Goal: Information Seeking & Learning: Learn about a topic

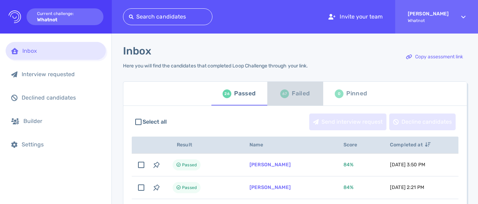
click at [292, 98] on div "Failed" at bounding box center [301, 93] width 18 height 10
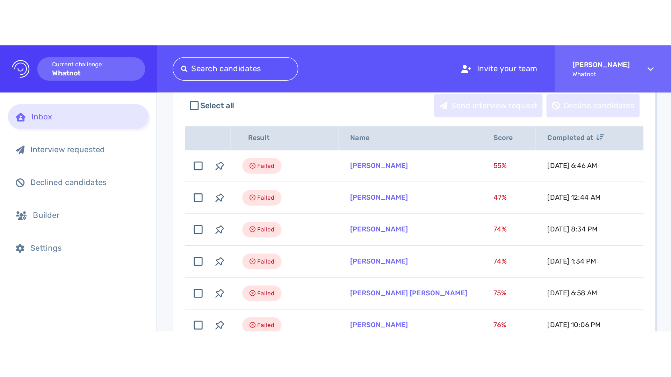
scroll to position [80, 0]
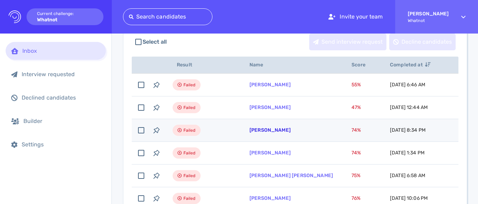
click at [281, 129] on link "[PERSON_NAME]" at bounding box center [269, 130] width 41 height 6
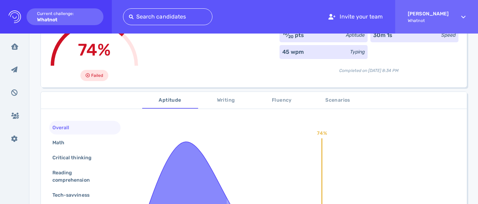
scroll to position [67, 0]
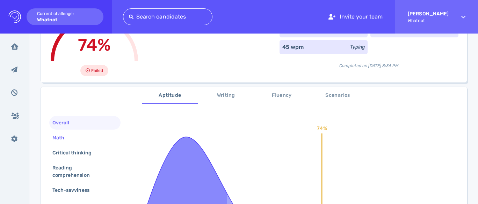
click at [56, 138] on div "Math" at bounding box center [62, 138] width 22 height 10
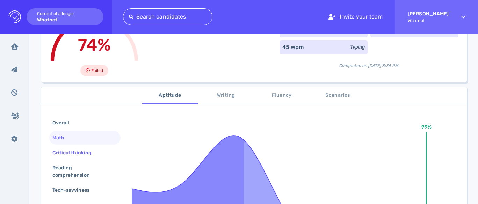
click at [78, 153] on div "Critical thinking" at bounding box center [75, 153] width 49 height 10
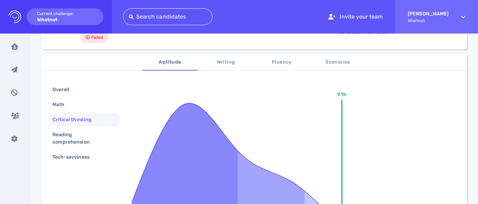
scroll to position [125, 0]
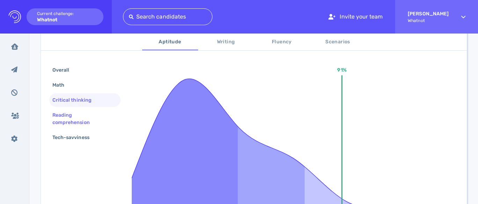
click at [73, 114] on div "Reading comprehension" at bounding box center [82, 118] width 62 height 17
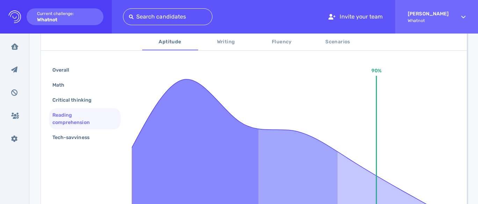
click at [74, 151] on div "Overall Math Critical thinking Reading comprehension Tech-savviness 90% Without…" at bounding box center [254, 173] width 426 height 247
click at [75, 141] on div "Tech-savviness" at bounding box center [74, 137] width 47 height 10
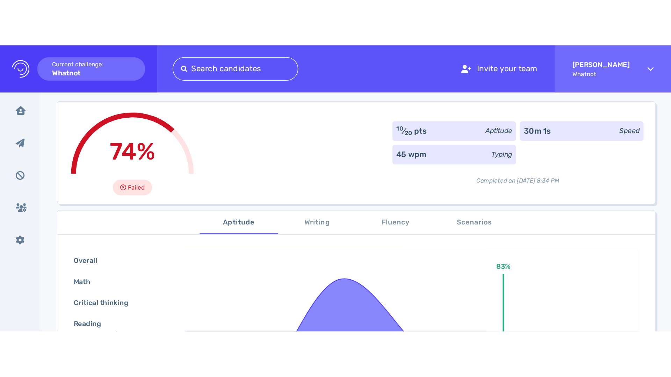
scroll to position [37, 0]
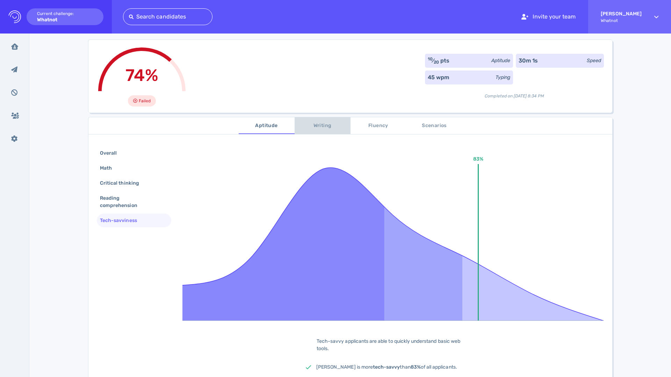
click at [319, 124] on span "Writing" at bounding box center [323, 126] width 48 height 9
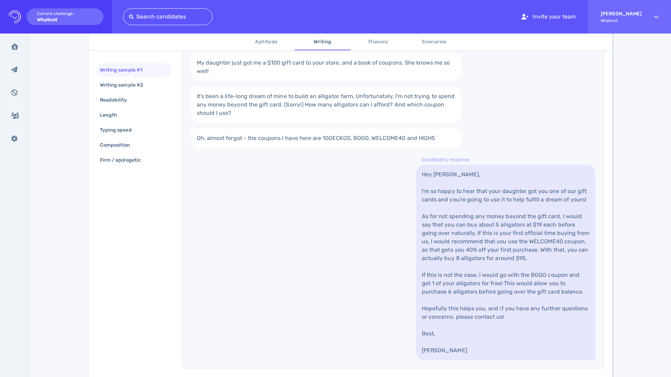
scroll to position [167, 0]
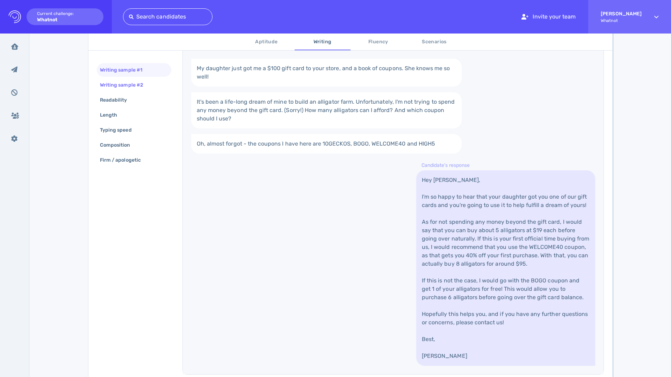
click at [132, 88] on div "Writing sample #2" at bounding box center [124, 85] width 53 height 10
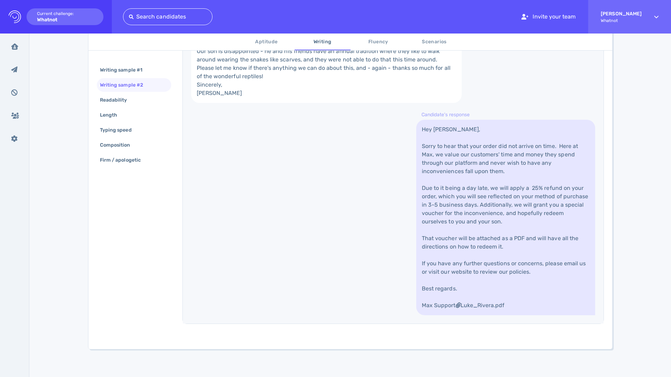
scroll to position [265, 0]
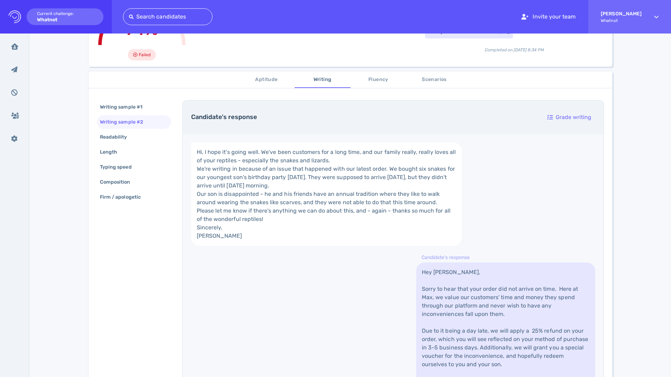
click at [378, 80] on span "Fluency" at bounding box center [379, 79] width 48 height 9
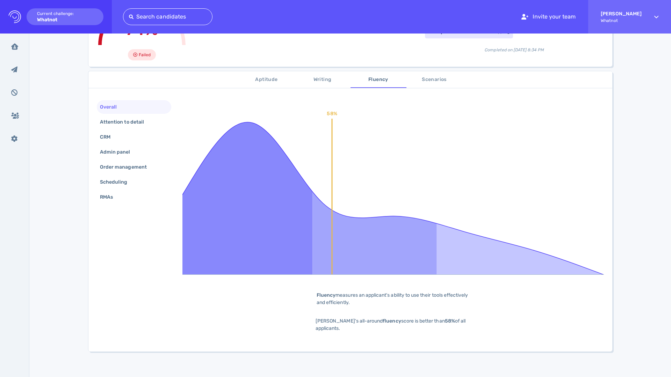
scroll to position [82, 0]
click at [429, 80] on span "Scenarios" at bounding box center [434, 80] width 48 height 9
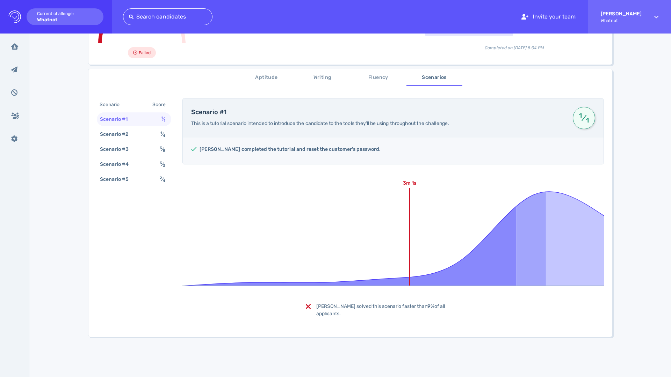
click at [266, 84] on button "Aptitude" at bounding box center [267, 77] width 56 height 17
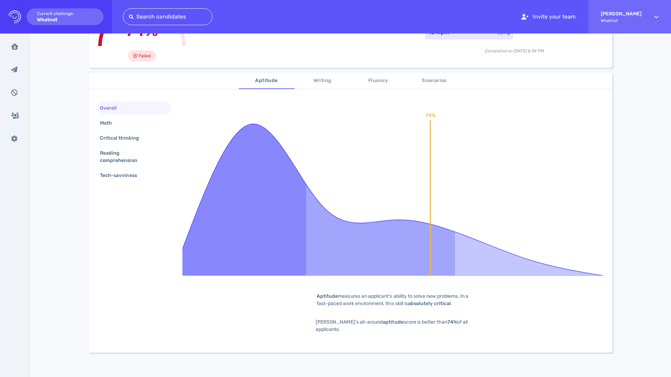
click at [324, 83] on span "Writing" at bounding box center [323, 80] width 48 height 9
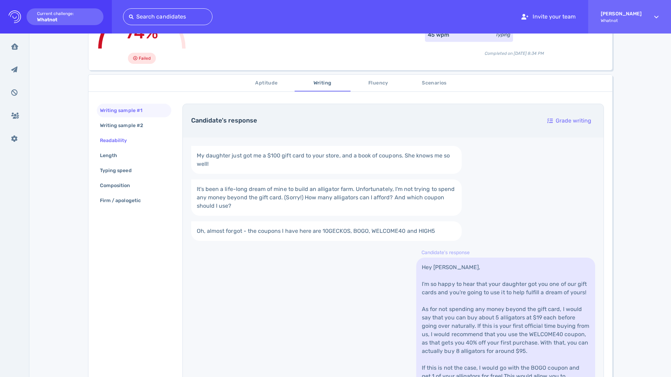
click at [127, 142] on div "Readability" at bounding box center [116, 141] width 37 height 10
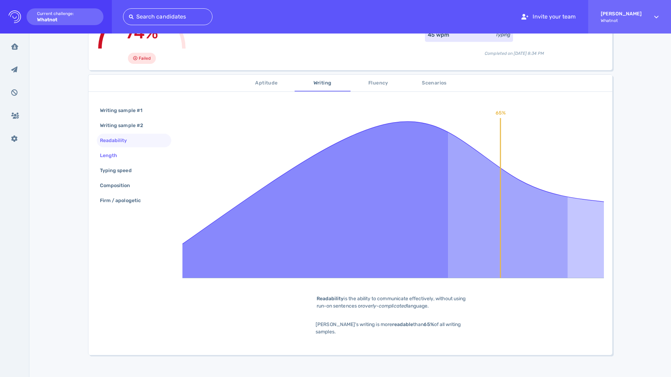
click at [129, 157] on div "Length" at bounding box center [134, 156] width 74 height 14
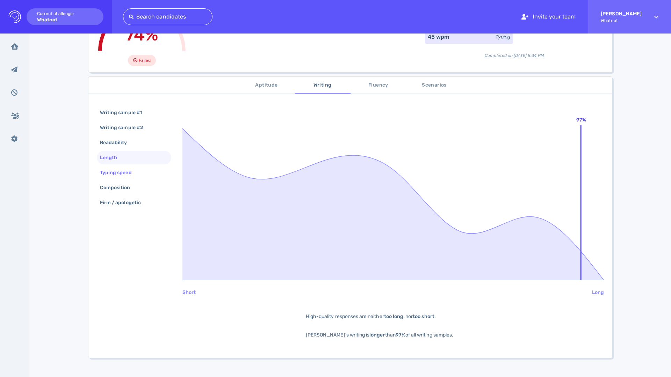
click at [130, 169] on div "Typing speed" at bounding box center [119, 173] width 42 height 10
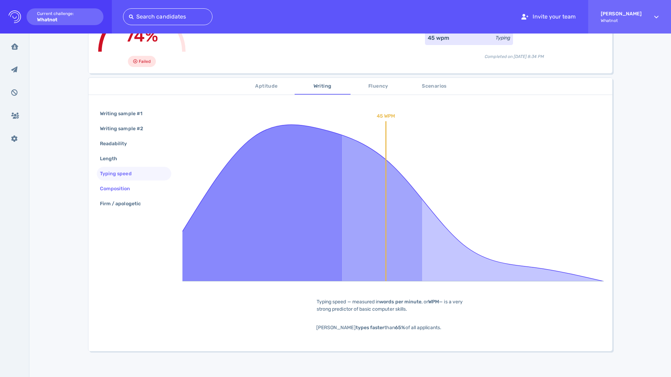
click at [130, 192] on div "Composition" at bounding box center [118, 189] width 40 height 10
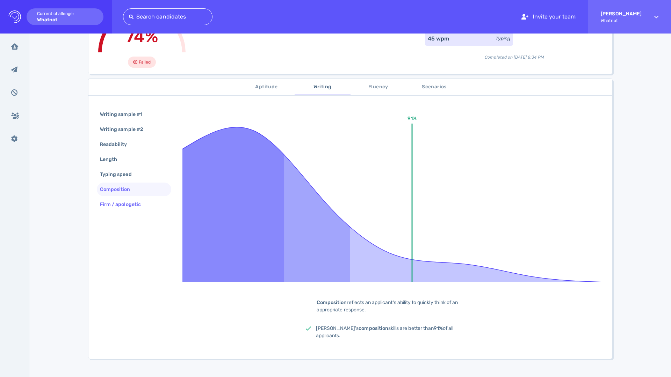
click at [136, 204] on div "Firm / apologetic" at bounding box center [123, 204] width 51 height 10
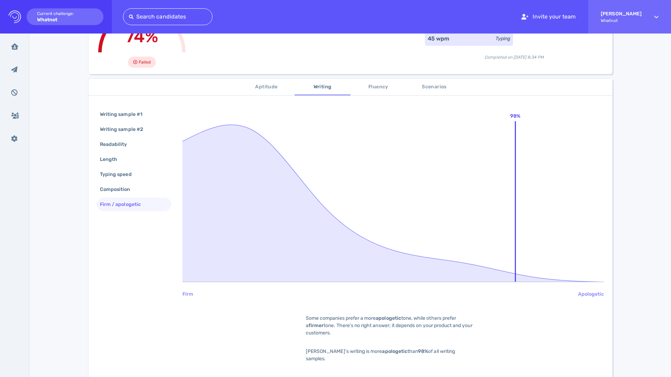
scroll to position [74, 0]
click at [277, 89] on span "Aptitude" at bounding box center [267, 87] width 48 height 9
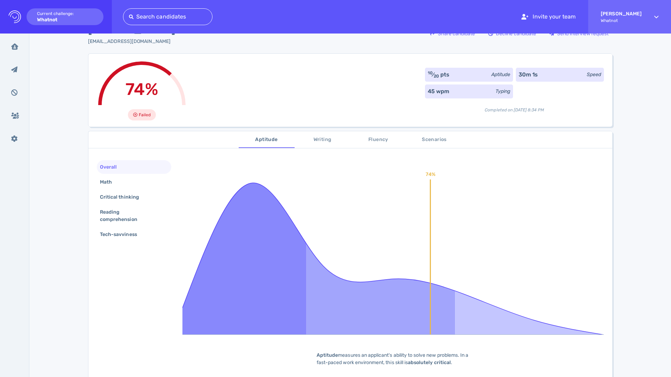
scroll to position [22, 0]
click at [131, 180] on div "Math" at bounding box center [134, 183] width 74 height 14
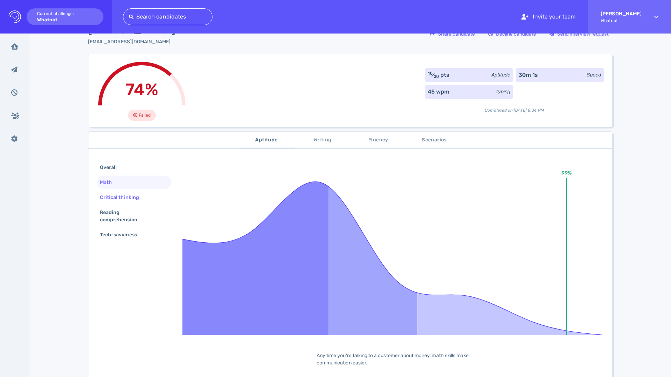
click at [134, 197] on div "Critical thinking" at bounding box center [122, 197] width 49 height 10
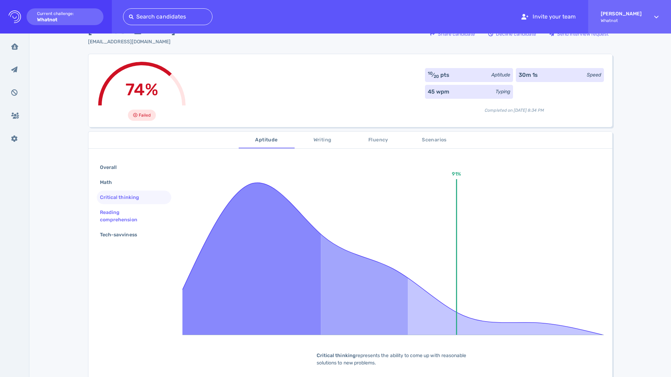
click at [136, 204] on div "Reading comprehension" at bounding box center [130, 215] width 65 height 17
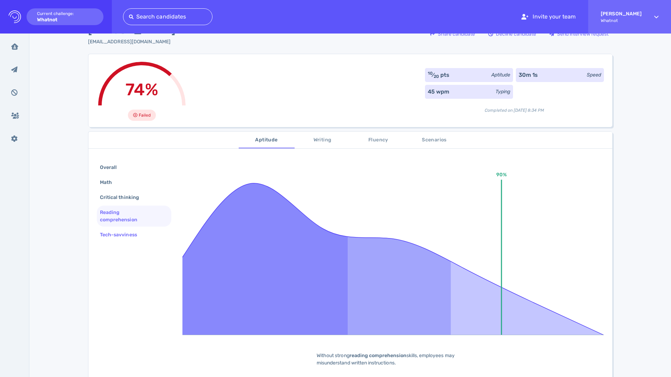
click at [135, 204] on div "Tech-savviness" at bounding box center [121, 235] width 47 height 10
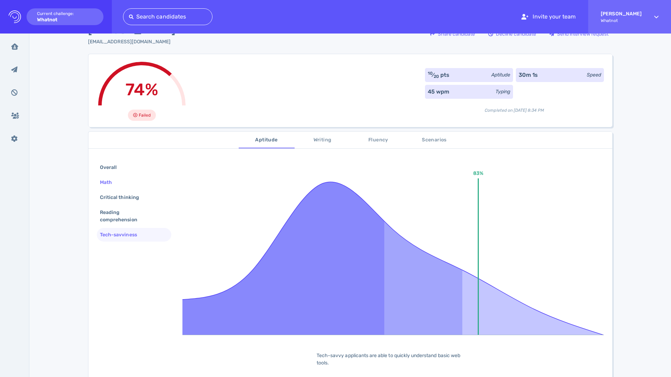
click at [123, 181] on div "Math" at bounding box center [134, 183] width 74 height 14
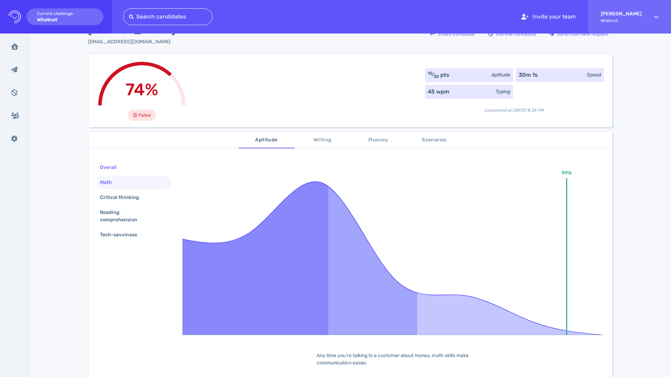
click at [124, 166] on div "Overall" at bounding box center [134, 168] width 74 height 14
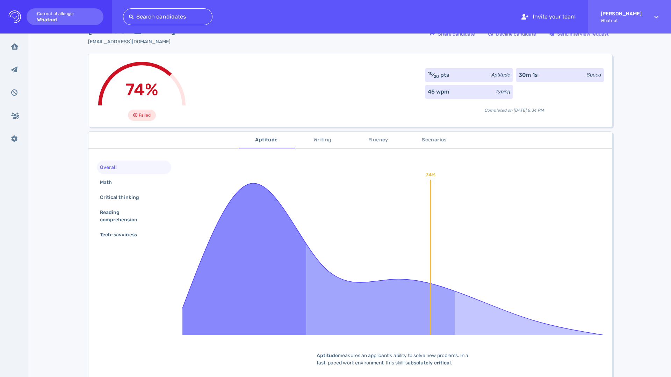
scroll to position [0, 0]
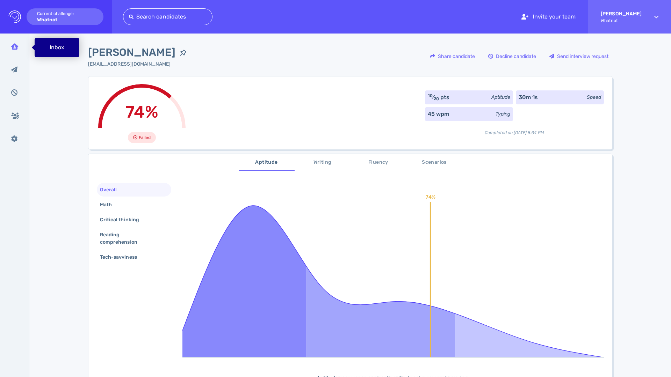
click at [19, 45] on div "Inbox" at bounding box center [15, 46] width 18 height 17
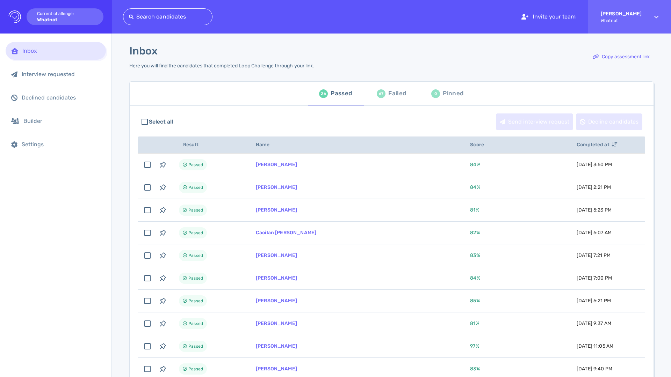
click at [382, 98] on div "67 Failed" at bounding box center [391, 94] width 29 height 20
